Goal: Information Seeking & Learning: Learn about a topic

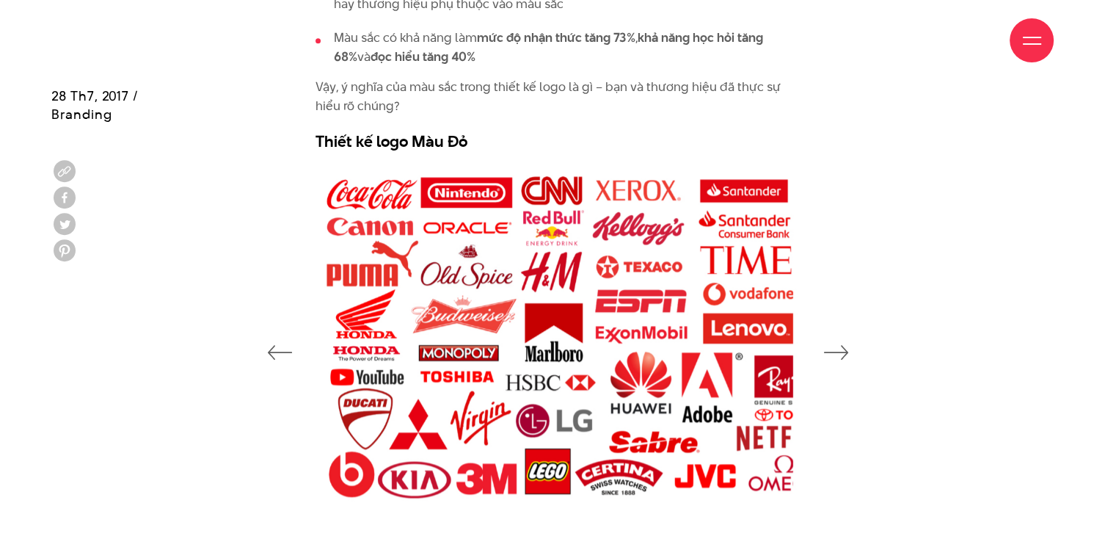
scroll to position [1174, 0]
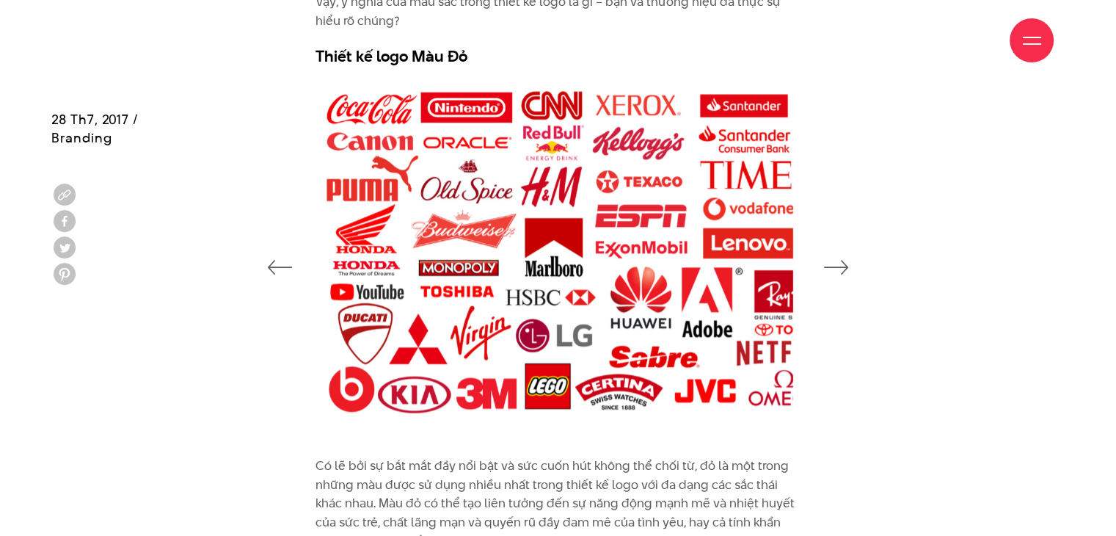
click at [843, 270] on icon "button" at bounding box center [836, 267] width 25 height 15
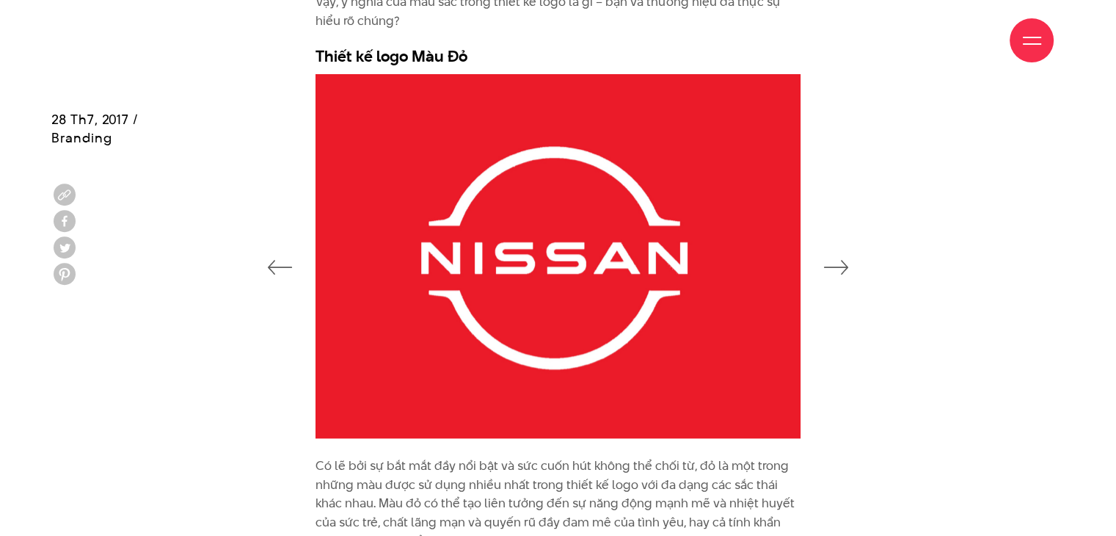
click at [843, 270] on icon "button" at bounding box center [836, 267] width 25 height 15
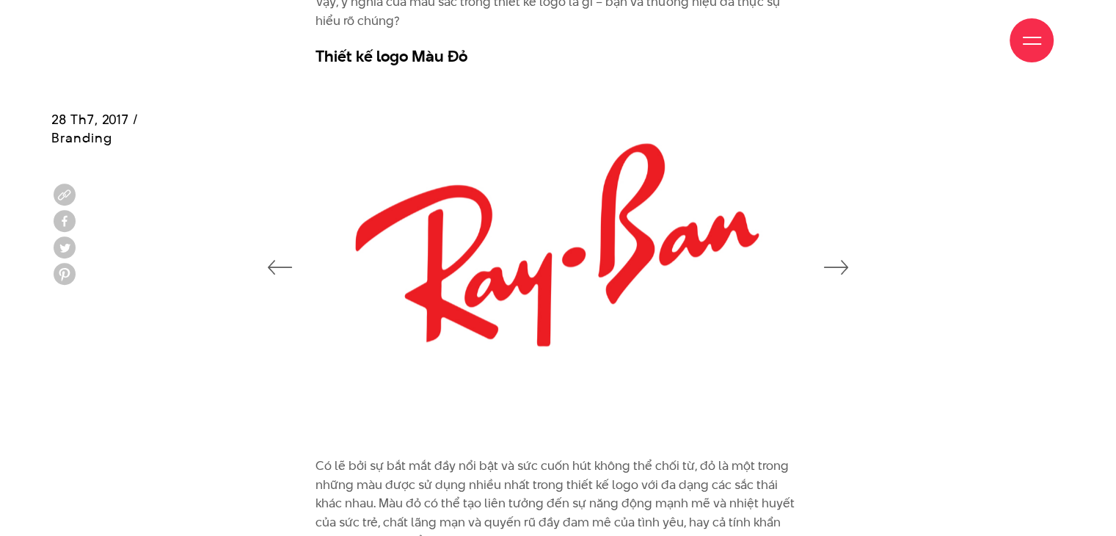
click at [843, 270] on icon "button" at bounding box center [836, 267] width 25 height 15
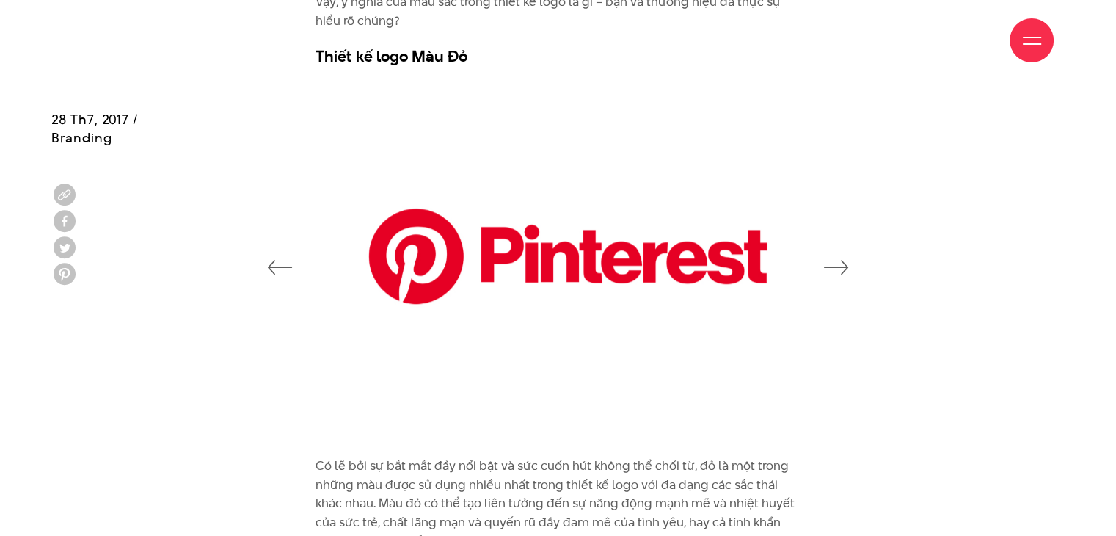
click at [843, 270] on icon "button" at bounding box center [836, 267] width 25 height 15
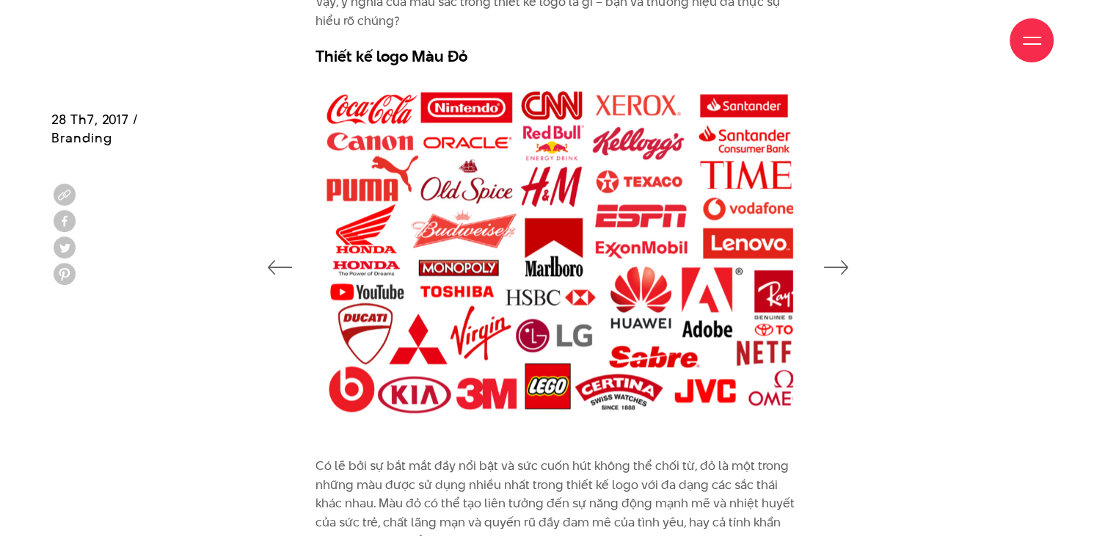
click at [843, 270] on icon "button" at bounding box center [836, 267] width 25 height 15
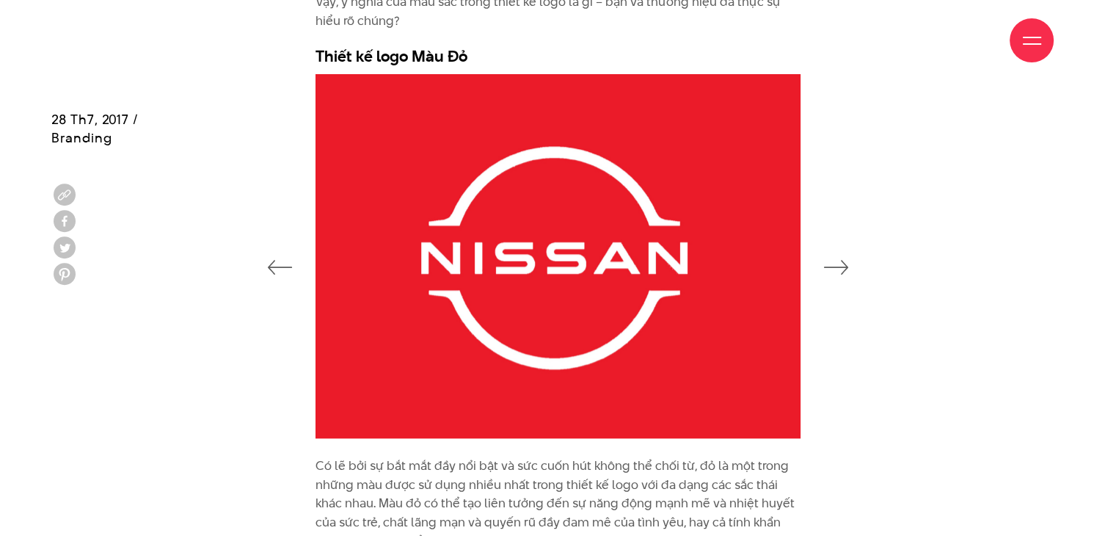
click at [842, 271] on icon "button" at bounding box center [836, 267] width 25 height 15
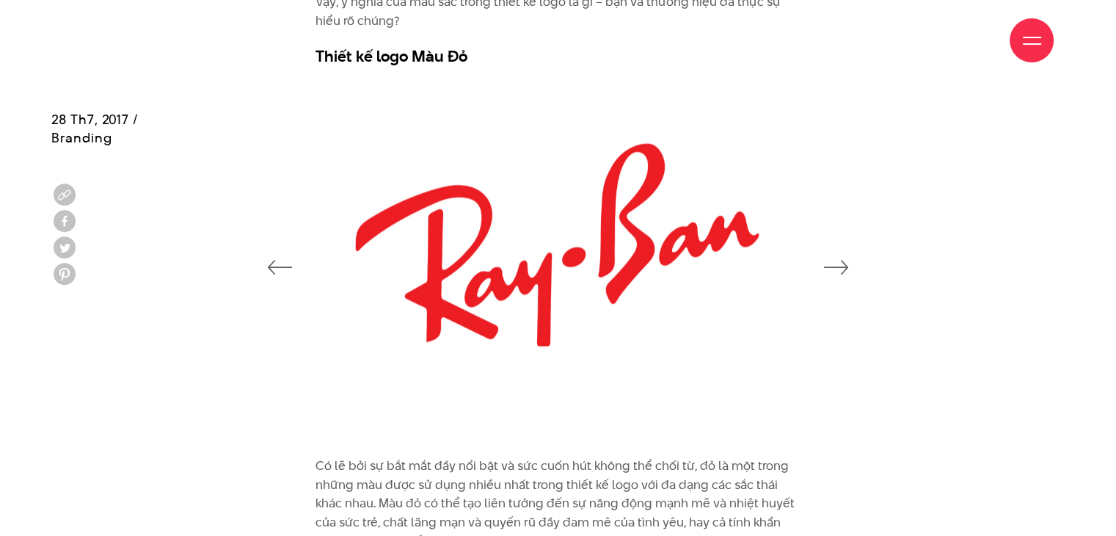
click at [842, 271] on icon "button" at bounding box center [836, 267] width 25 height 15
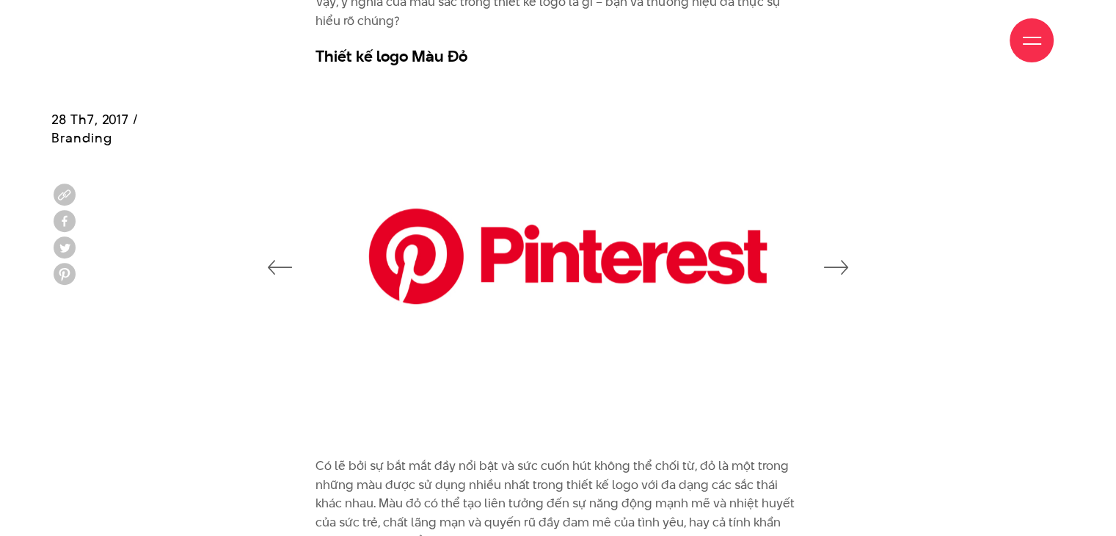
click at [842, 271] on icon "button" at bounding box center [836, 267] width 25 height 15
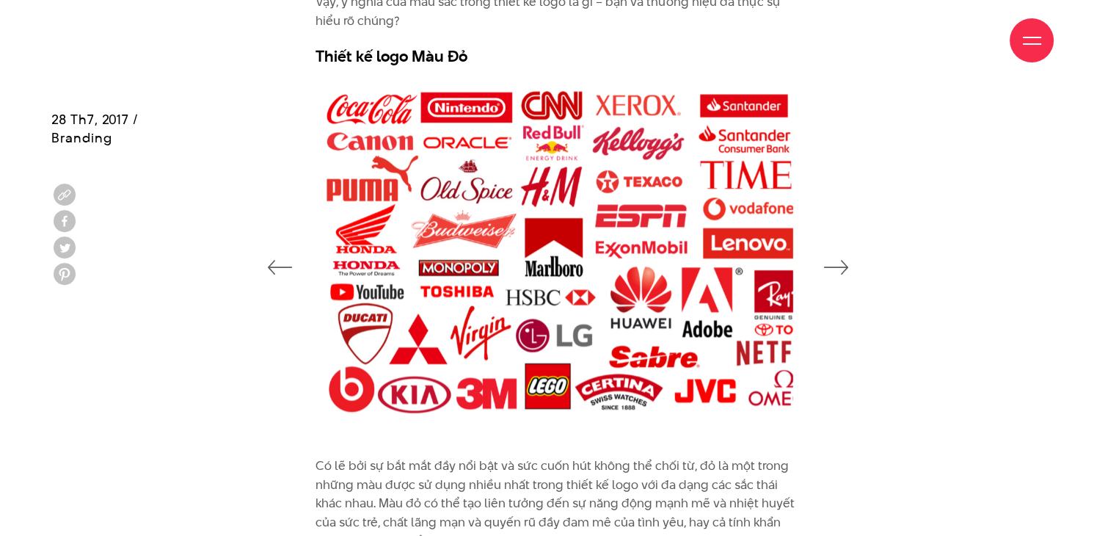
click at [842, 271] on icon "button" at bounding box center [836, 267] width 25 height 15
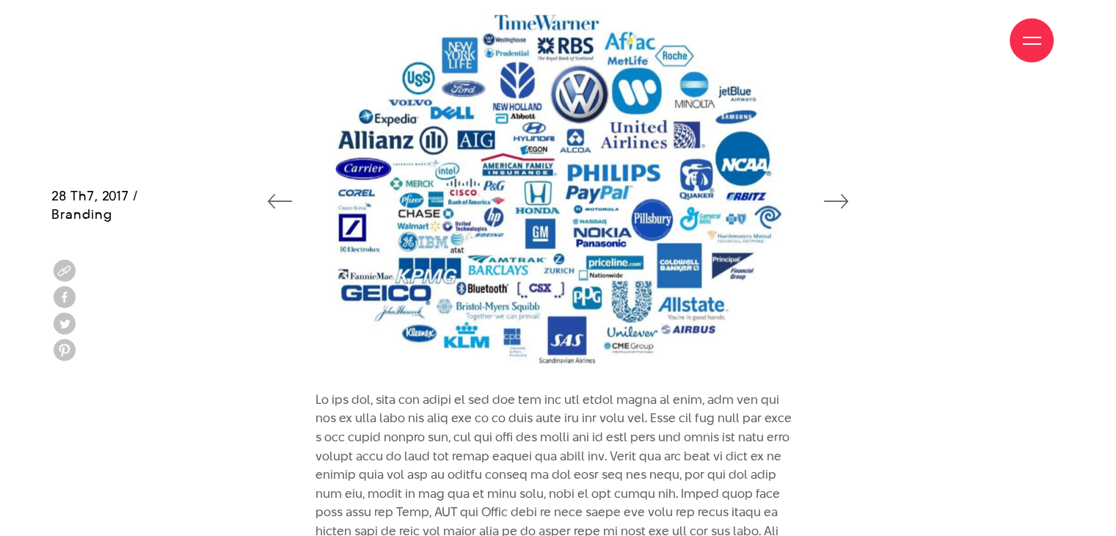
scroll to position [2715, 0]
